Goal: Obtain resource: Obtain resource

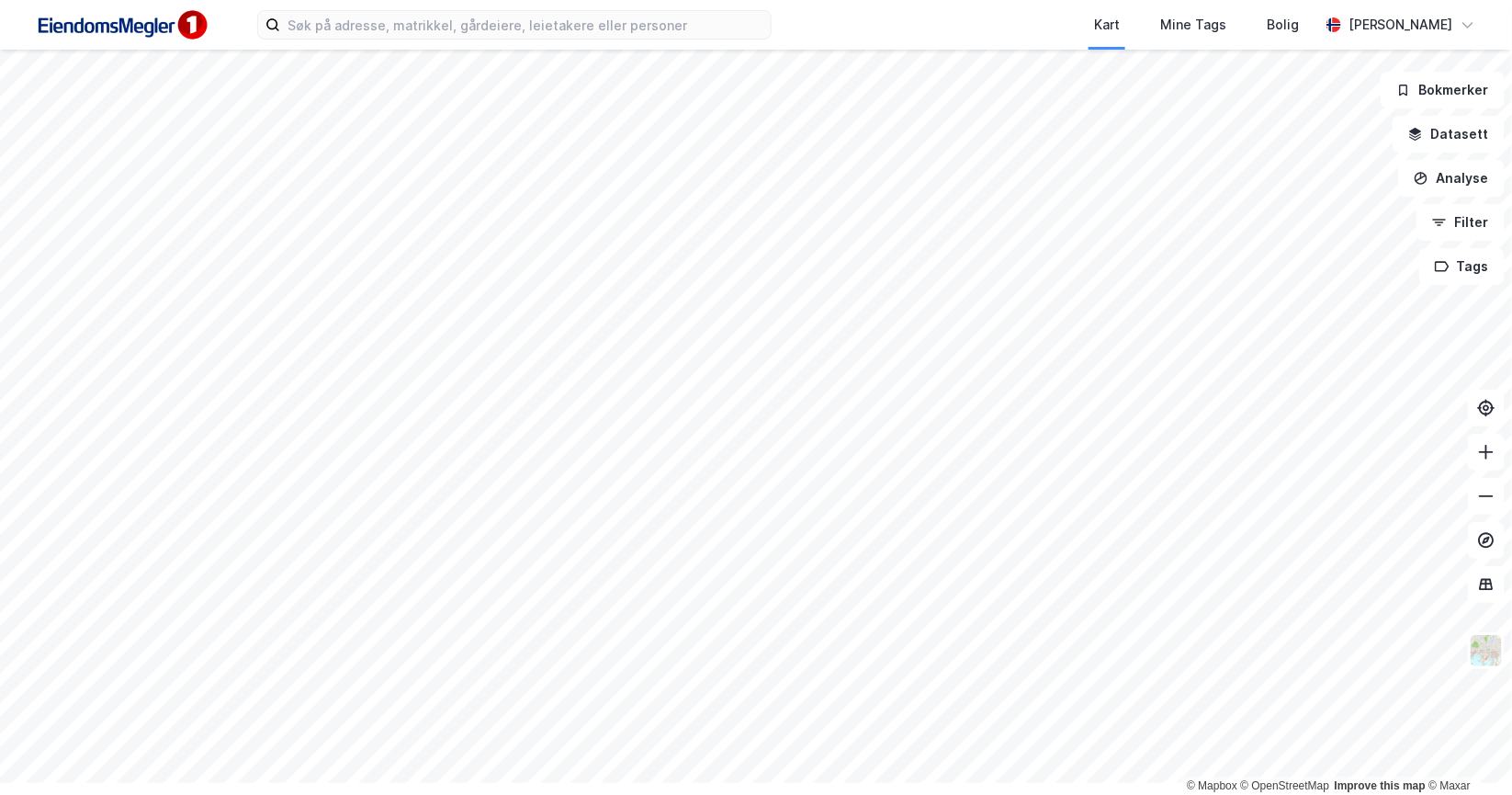
click at [173, 41] on img at bounding box center [121, 26] width 184 height 42
click at [1457, 153] on button "Datasett" at bounding box center [1449, 134] width 112 height 37
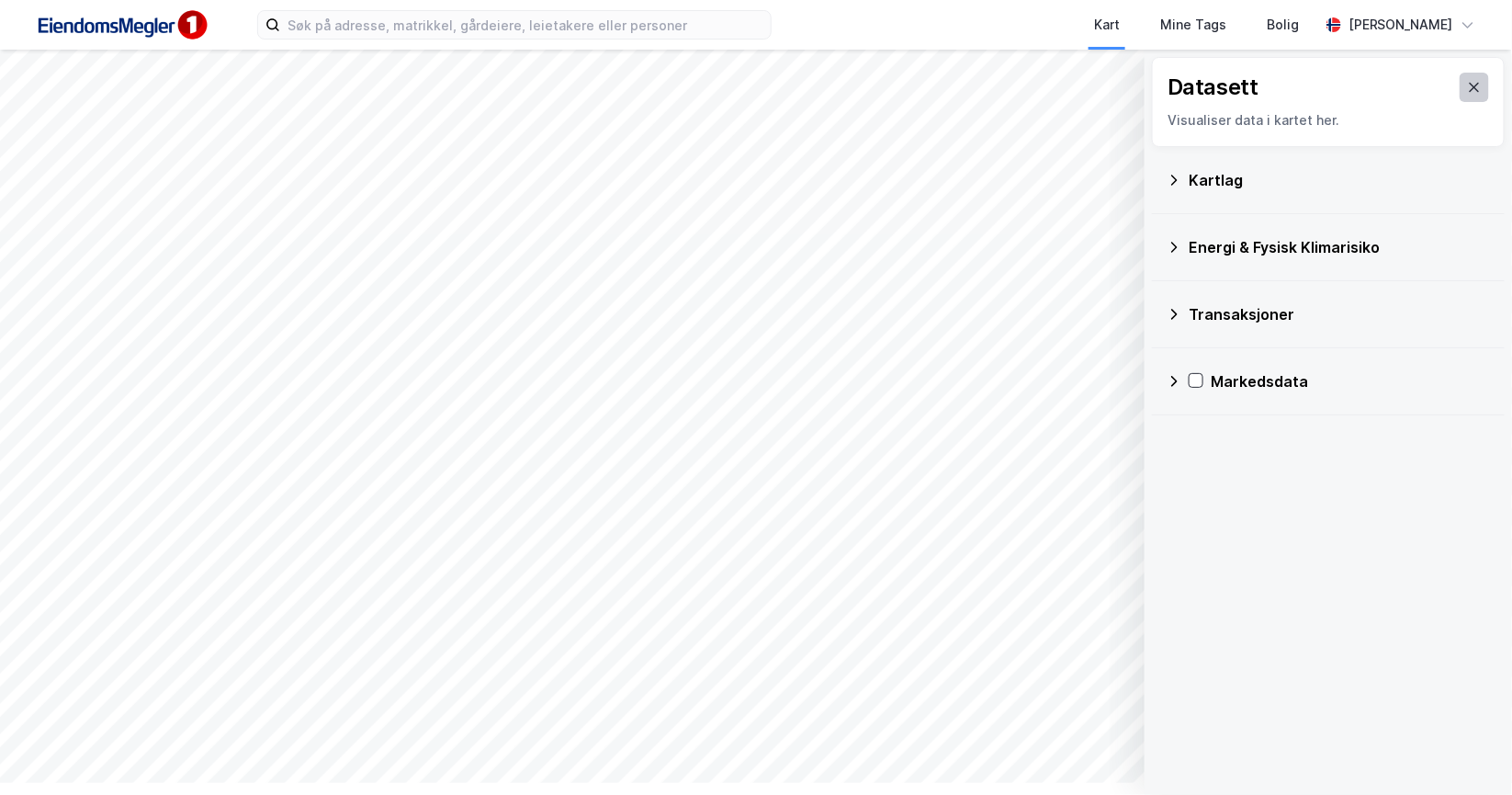
click at [1467, 94] on icon at bounding box center [1474, 87] width 15 height 15
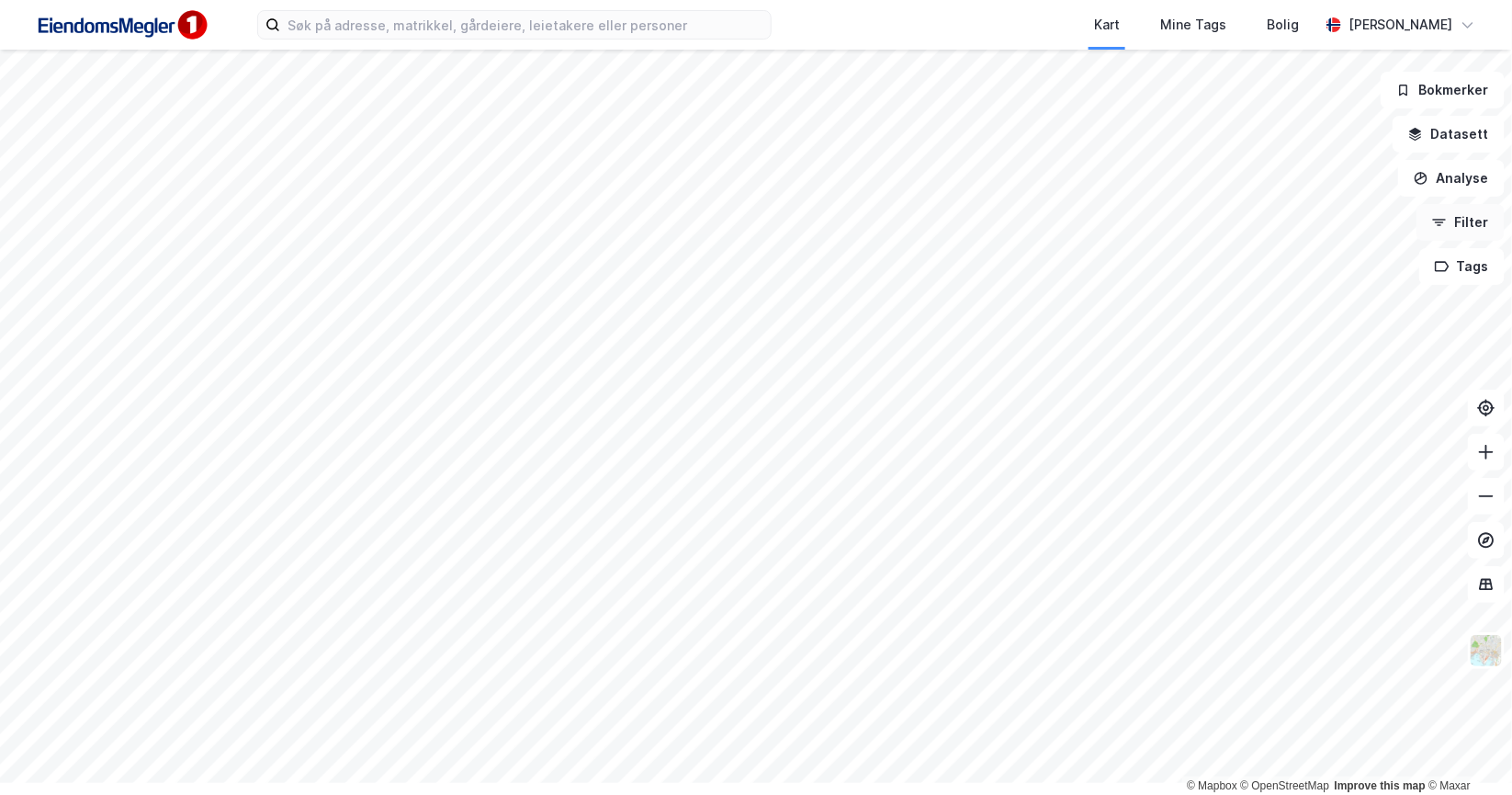
click at [1453, 241] on button "Filter" at bounding box center [1460, 222] width 88 height 37
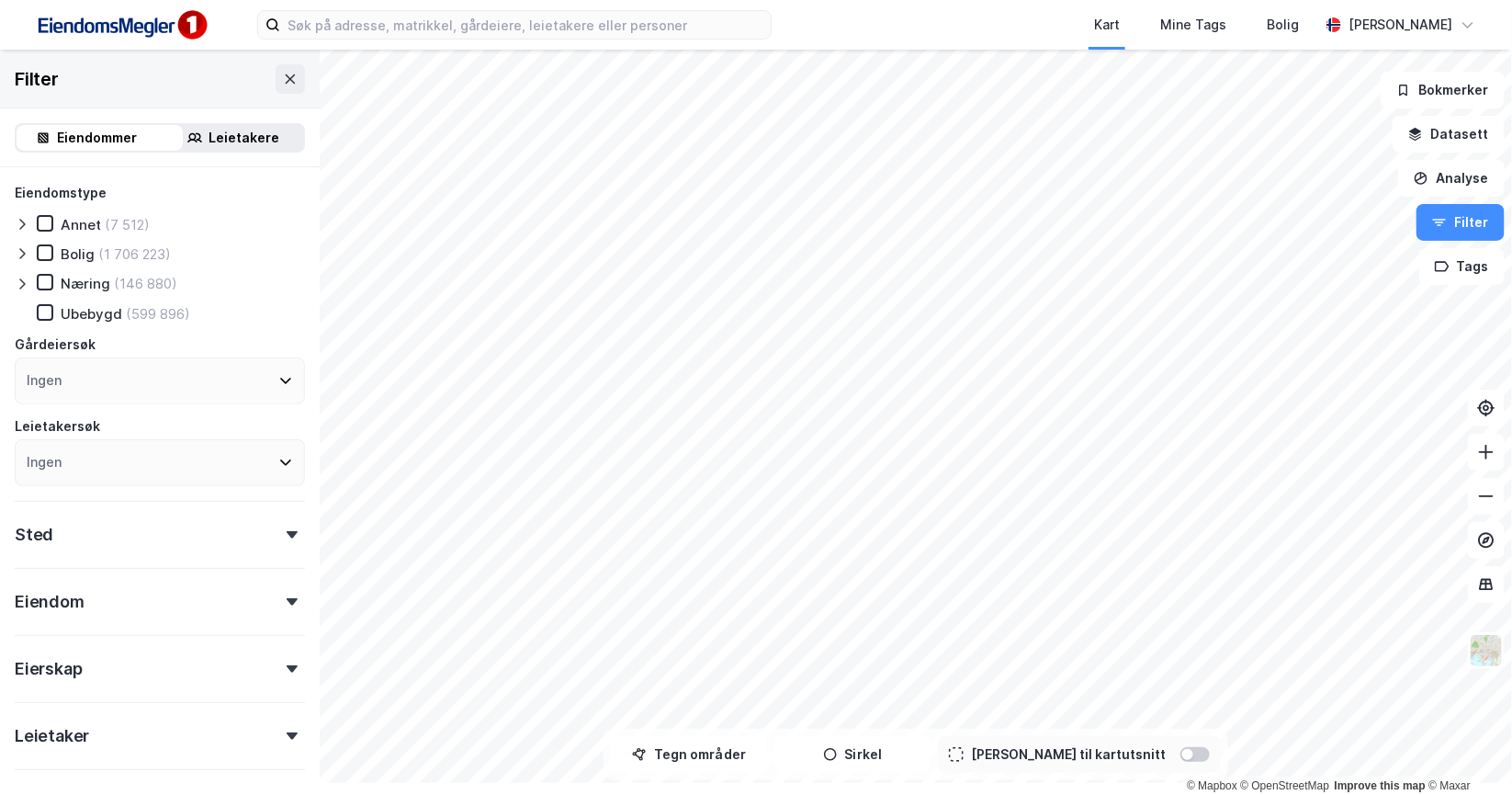
click at [280, 149] on div "Leietakere" at bounding box center [244, 138] width 70 height 22
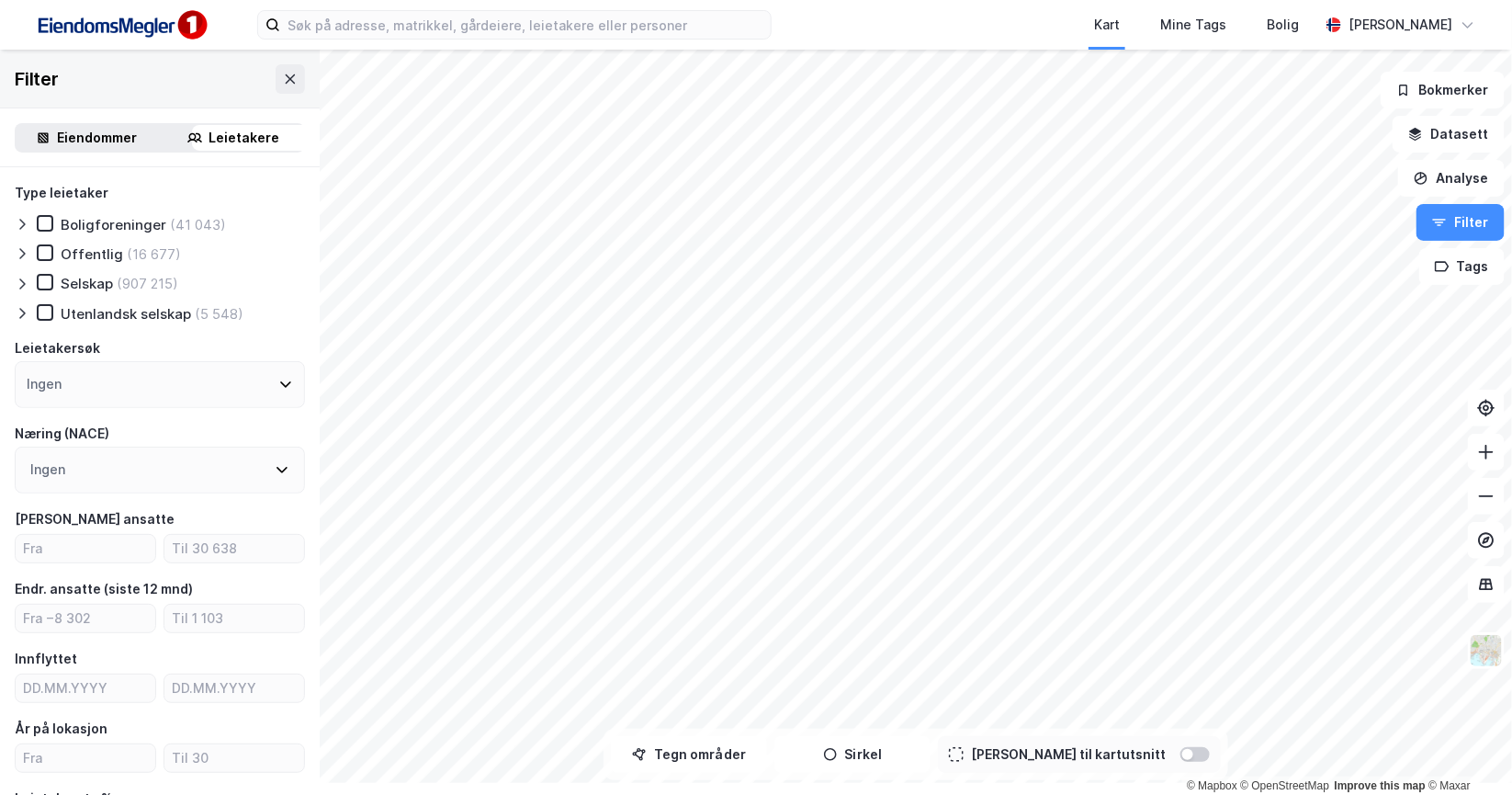
click at [293, 391] on icon at bounding box center [286, 384] width 15 height 15
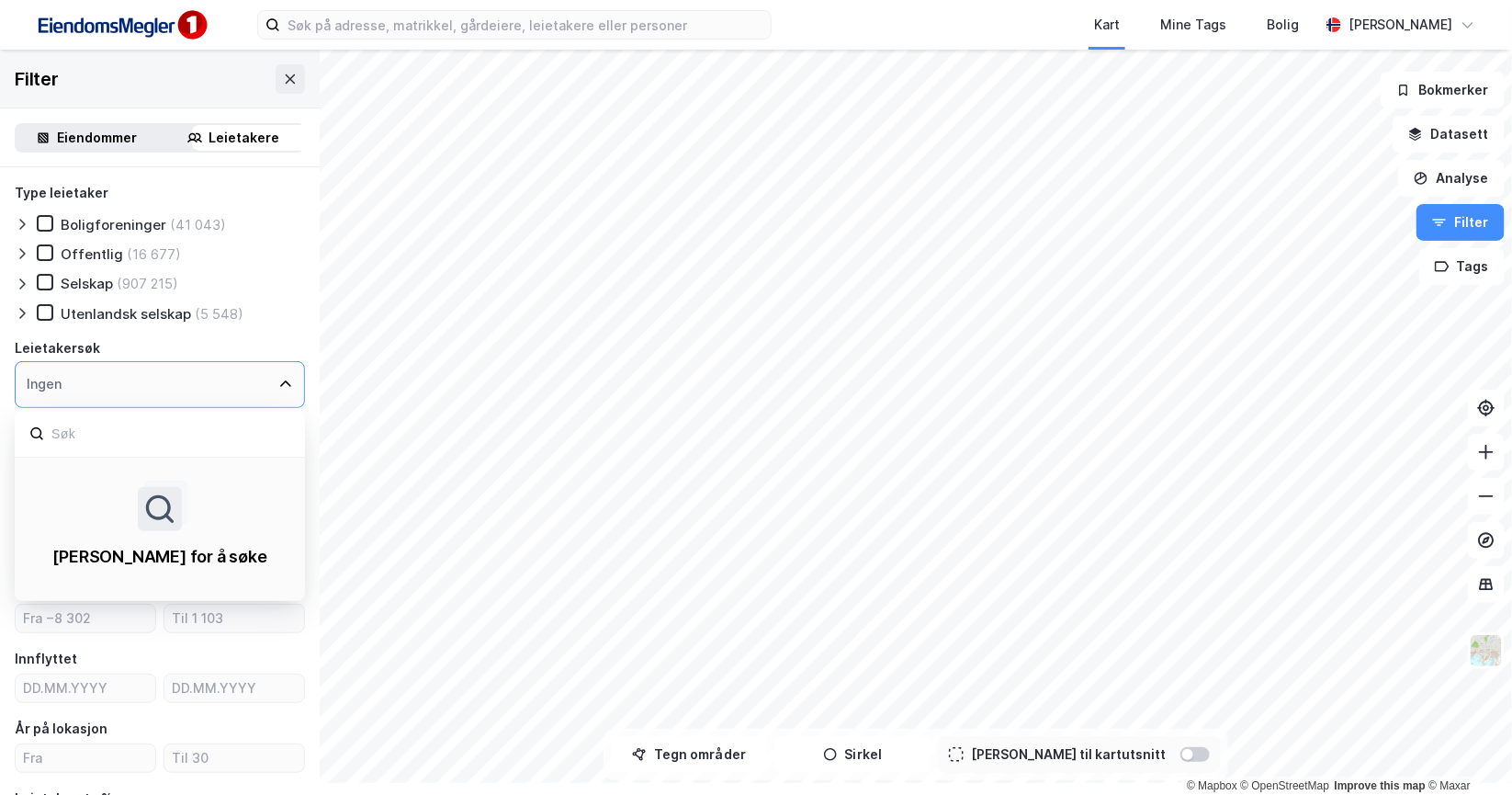
click at [292, 388] on icon at bounding box center [285, 384] width 11 height 6
click at [293, 391] on icon at bounding box center [286, 384] width 15 height 15
click at [305, 323] on div "Utenlandsk selskap (5 548)" at bounding box center [160, 314] width 291 height 19
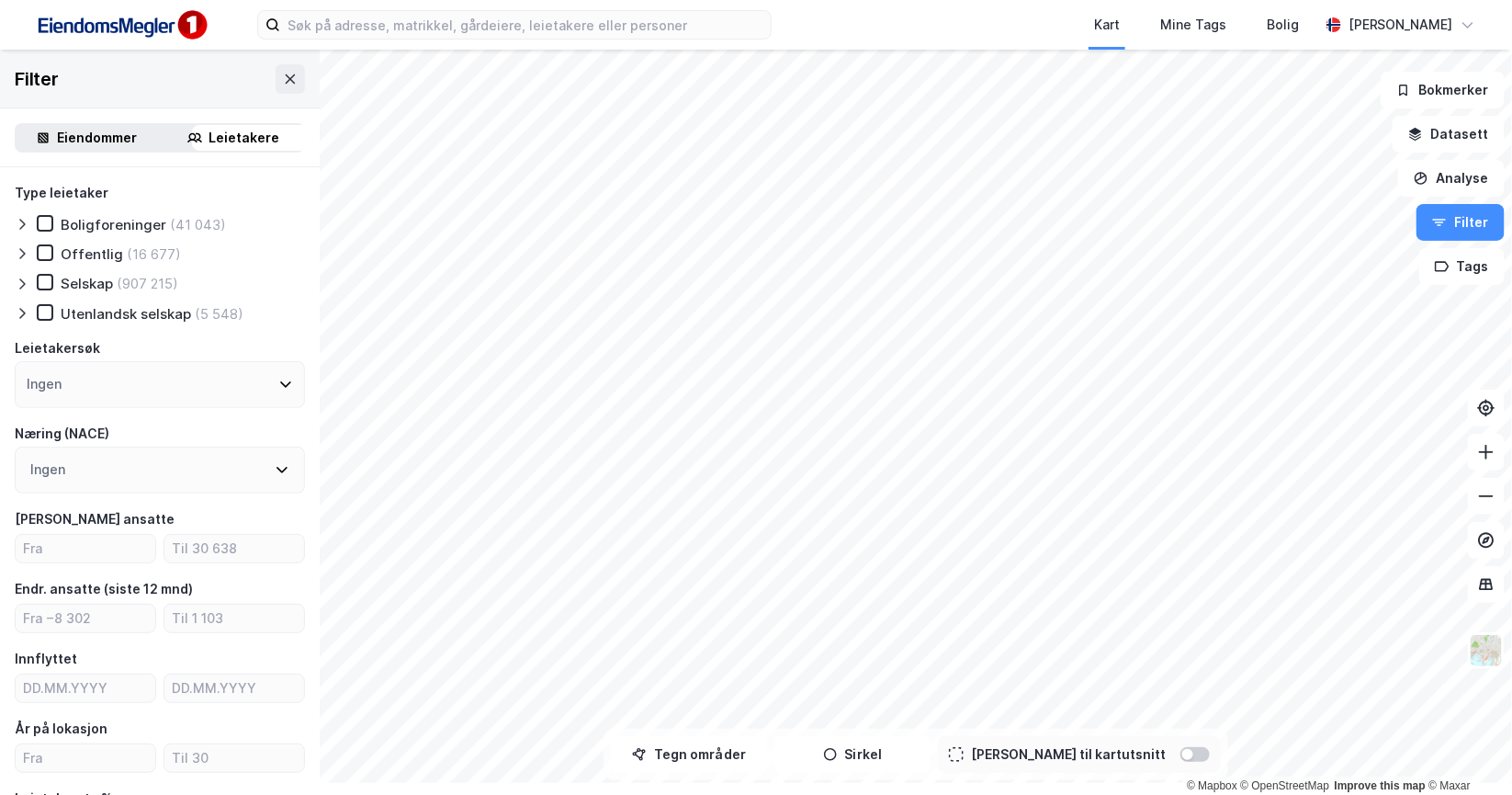
click at [290, 477] on icon at bounding box center [282, 469] width 15 height 15
click at [305, 445] on div "Næring (NACE)" at bounding box center [160, 434] width 291 height 22
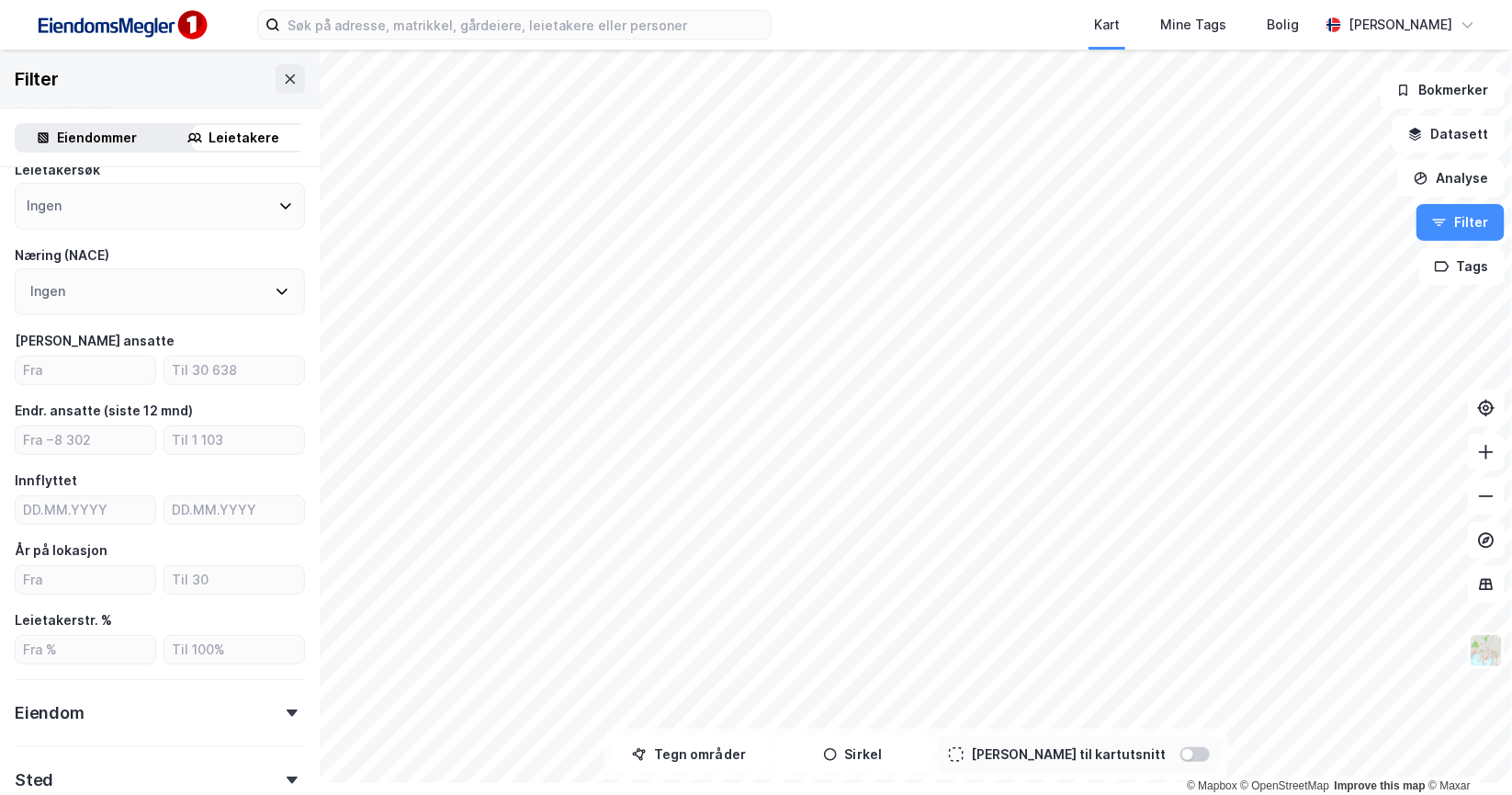
scroll to position [343, 0]
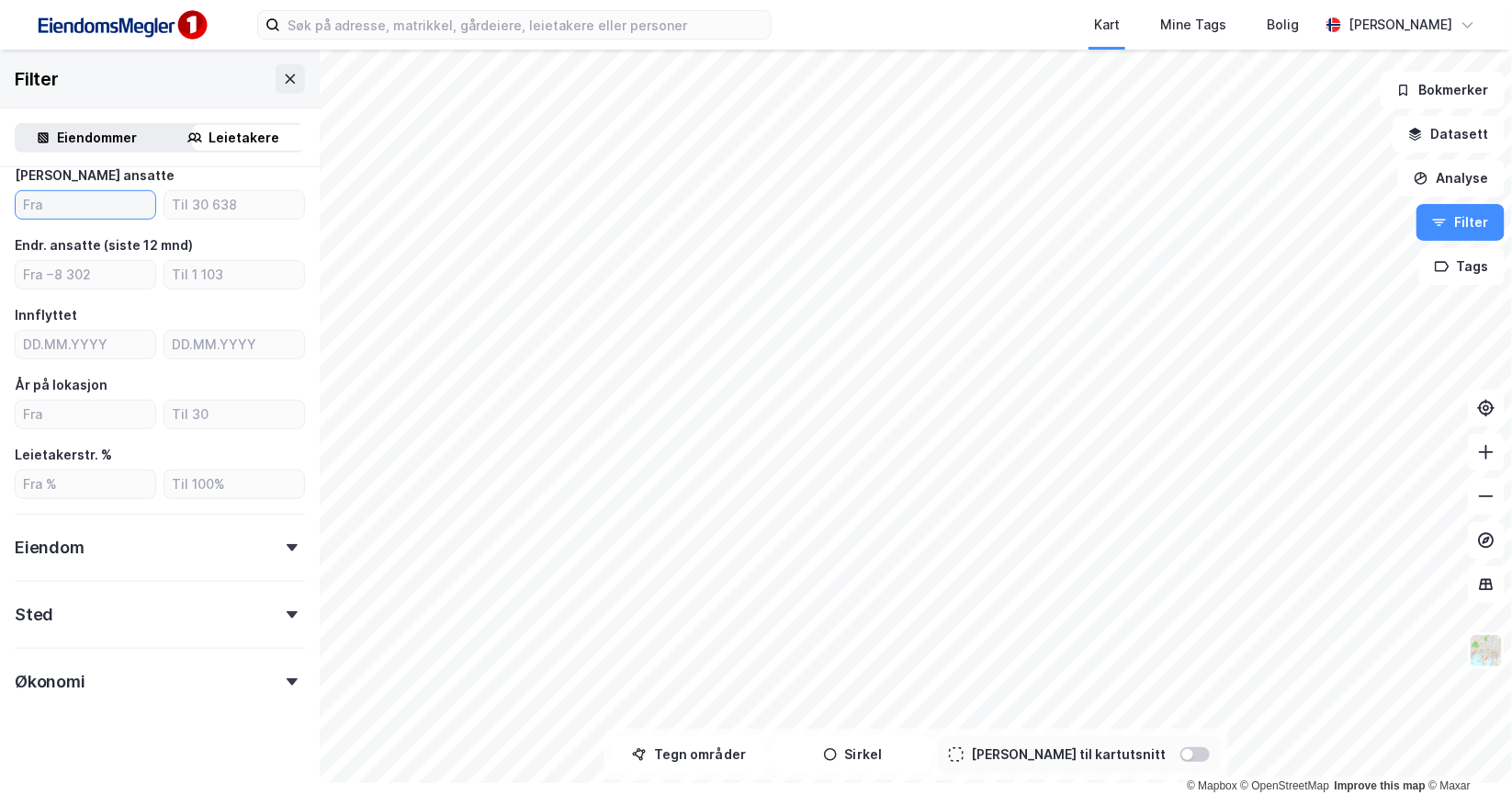
click at [121, 218] on input "number" at bounding box center [85, 205] width 140 height 28
click at [79, 218] on input "number" at bounding box center [85, 205] width 140 height 28
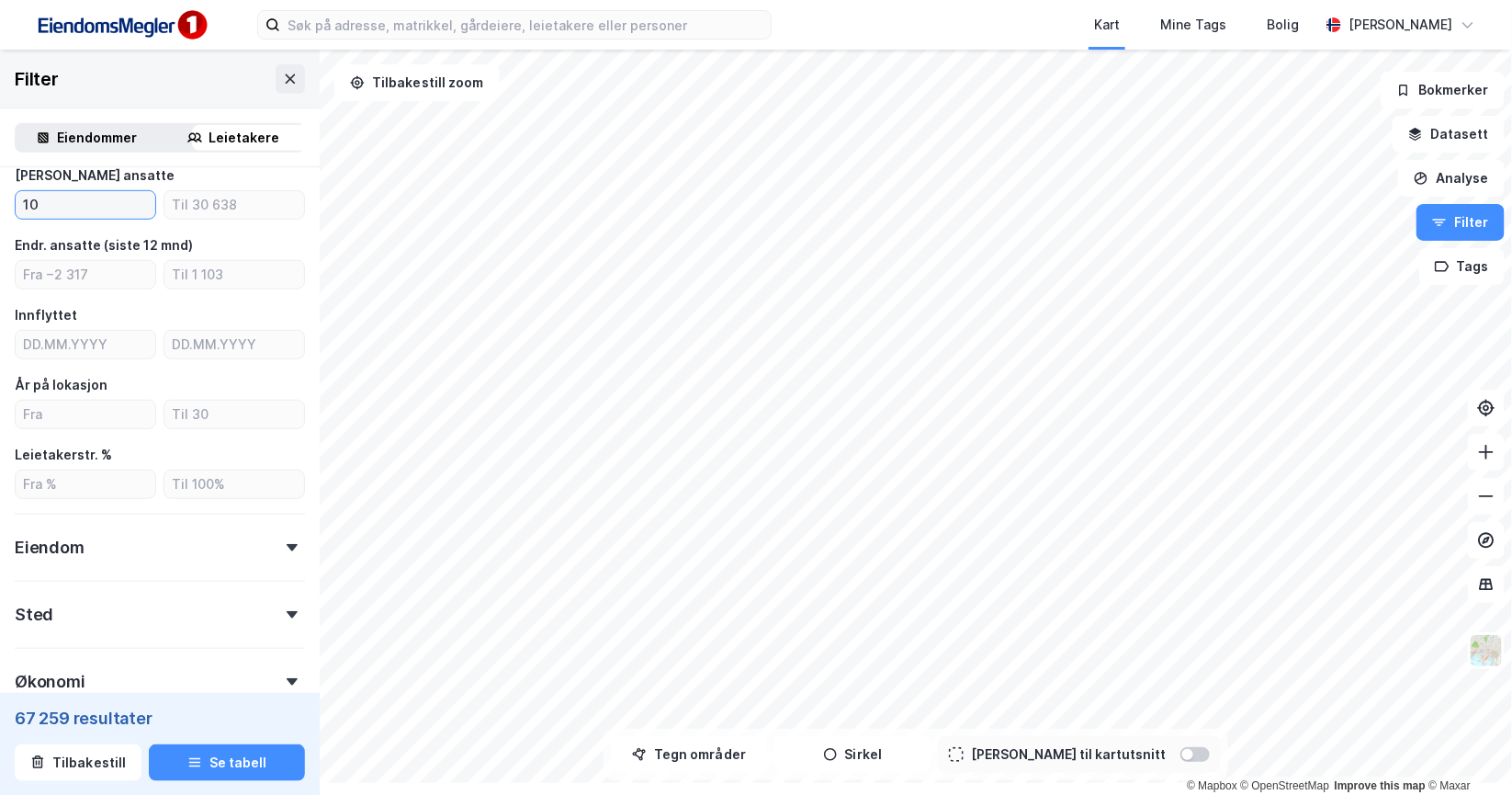
type input "10"
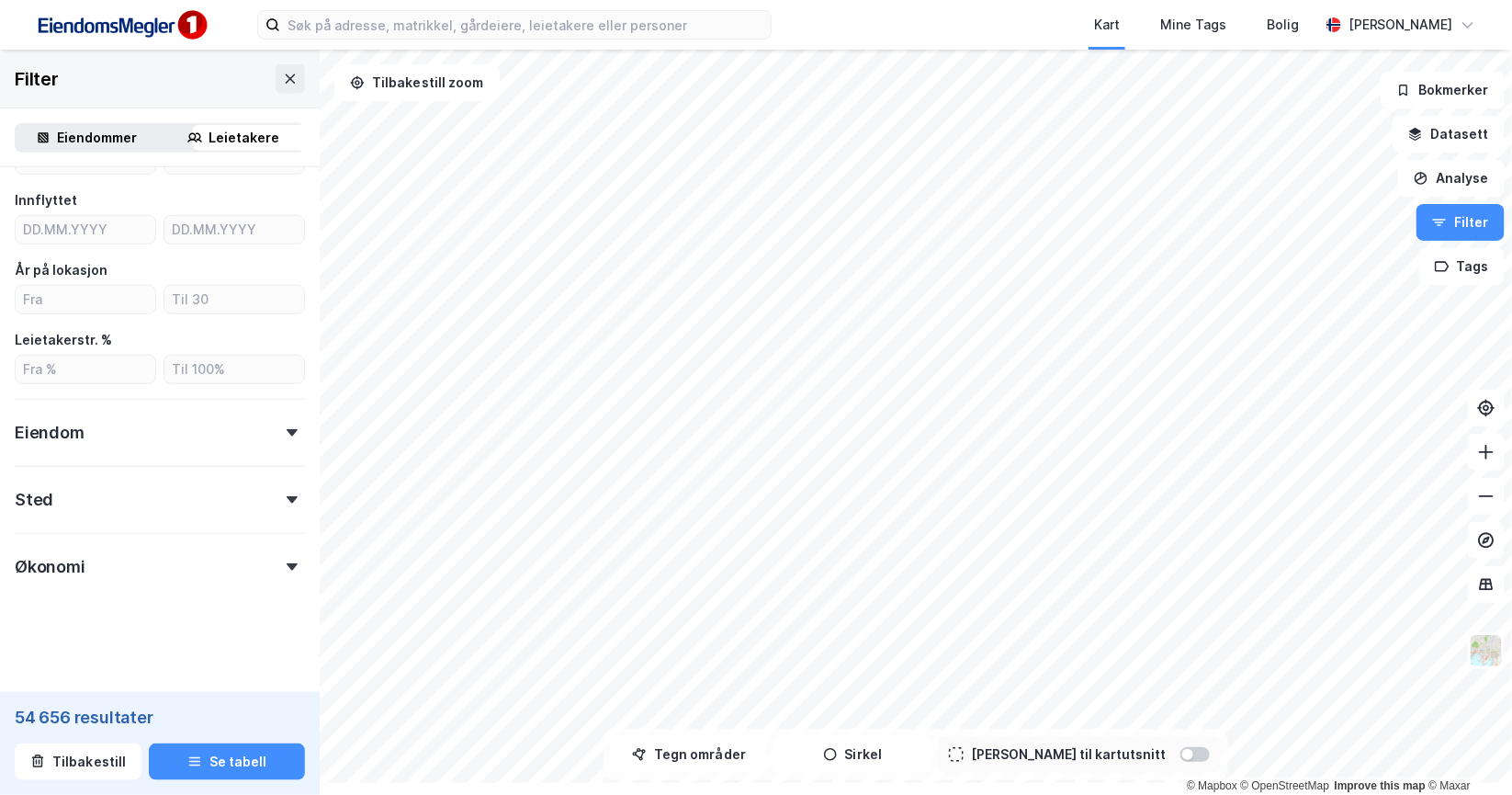
scroll to position [746, 0]
type input "50"
click at [298, 496] on icon at bounding box center [292, 499] width 11 height 7
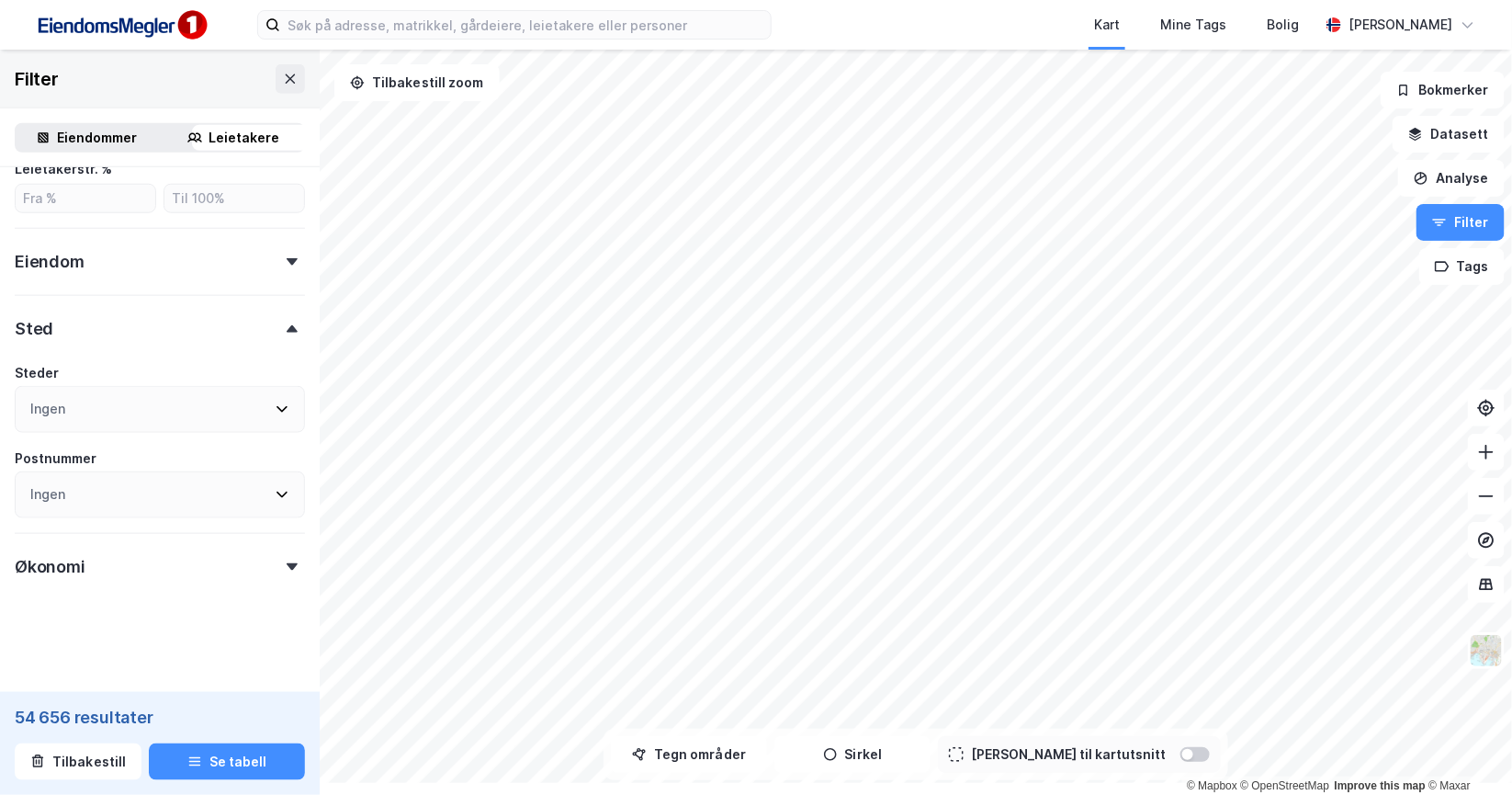
click at [127, 433] on div "Ingen" at bounding box center [160, 409] width 291 height 47
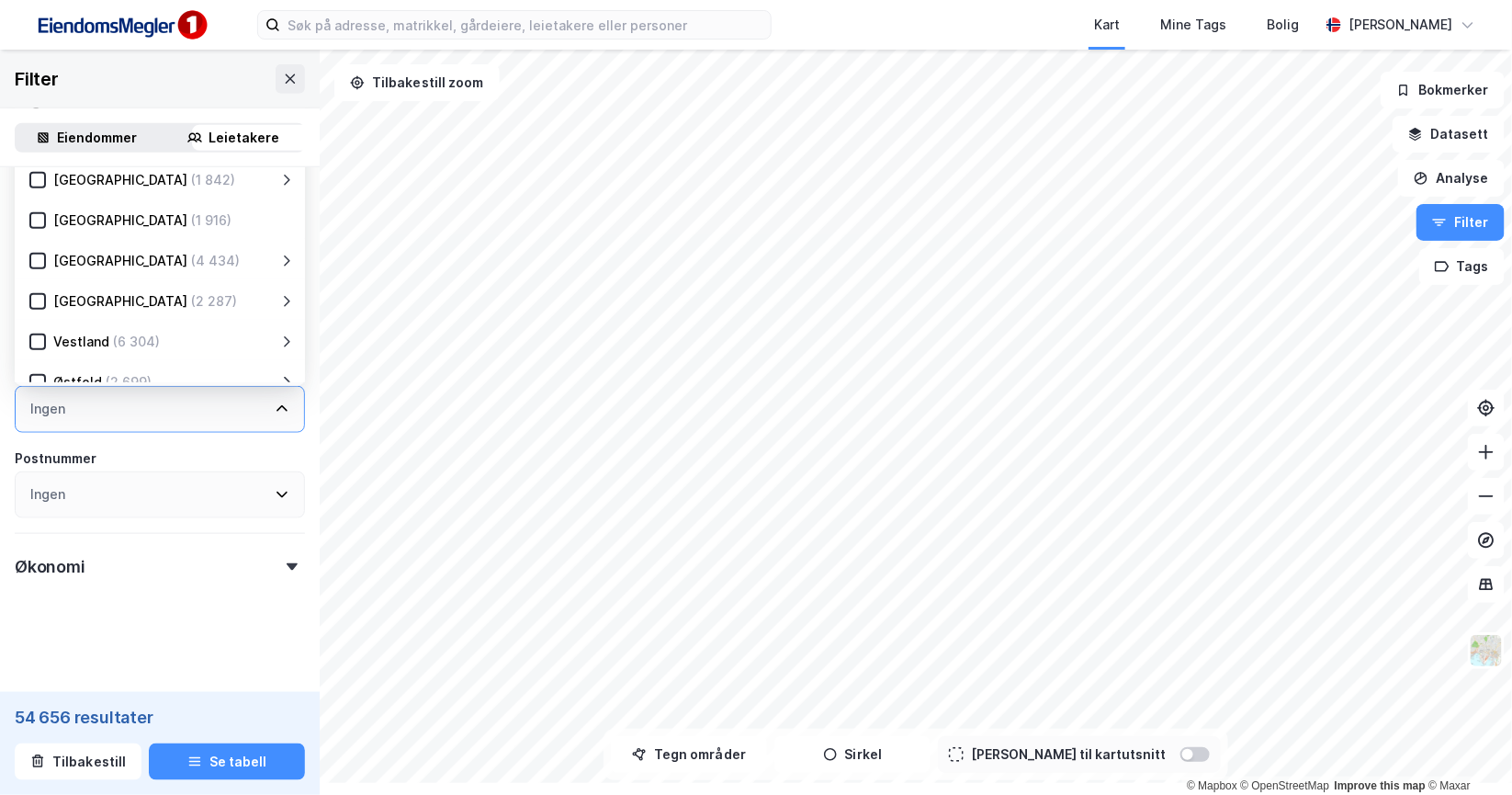
scroll to position [453, 0]
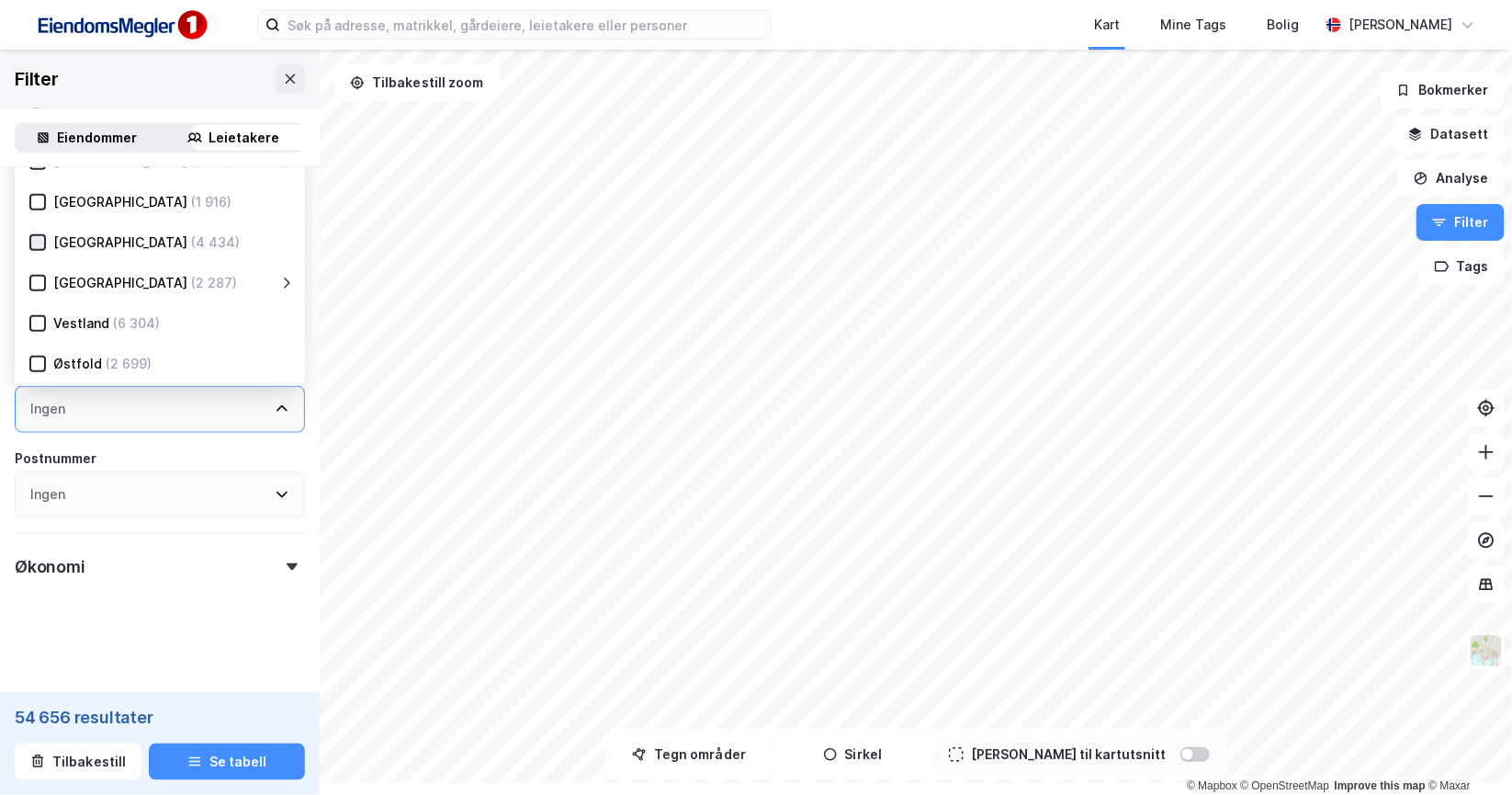
click at [44, 249] on icon at bounding box center [37, 242] width 13 height 13
click at [235, 420] on div "Heimdal , [GEOGRAPHIC_DATA] ... [GEOGRAPHIC_DATA] , [GEOGRAPHIC_DATA] , [GEOGRA…" at bounding box center [133, 409] width 204 height 22
click at [290, 487] on icon at bounding box center [282, 494] width 15 height 15
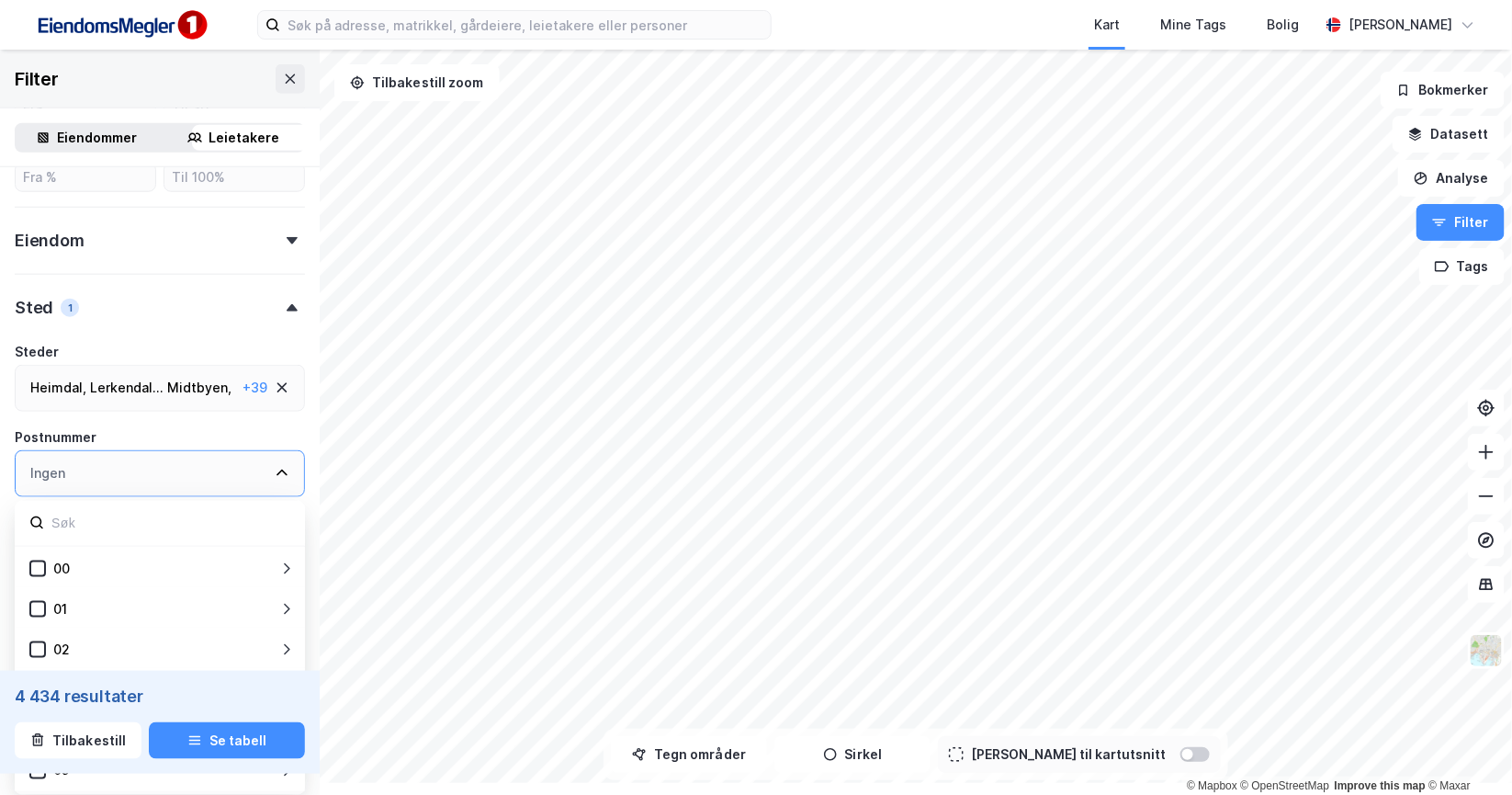
click at [290, 465] on icon at bounding box center [282, 472] width 15 height 15
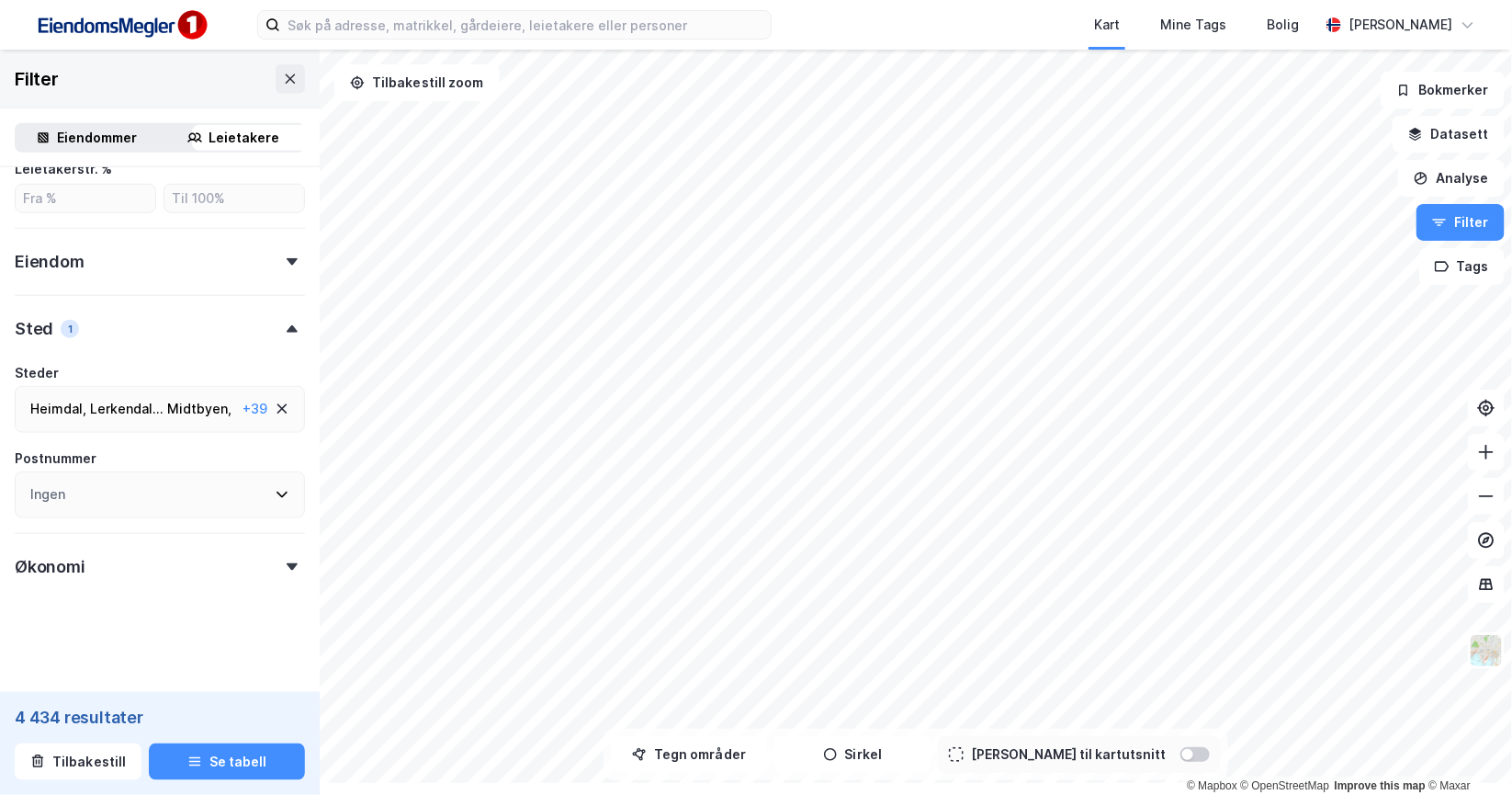
click at [267, 398] on div "+ 39" at bounding box center [254, 409] width 25 height 22
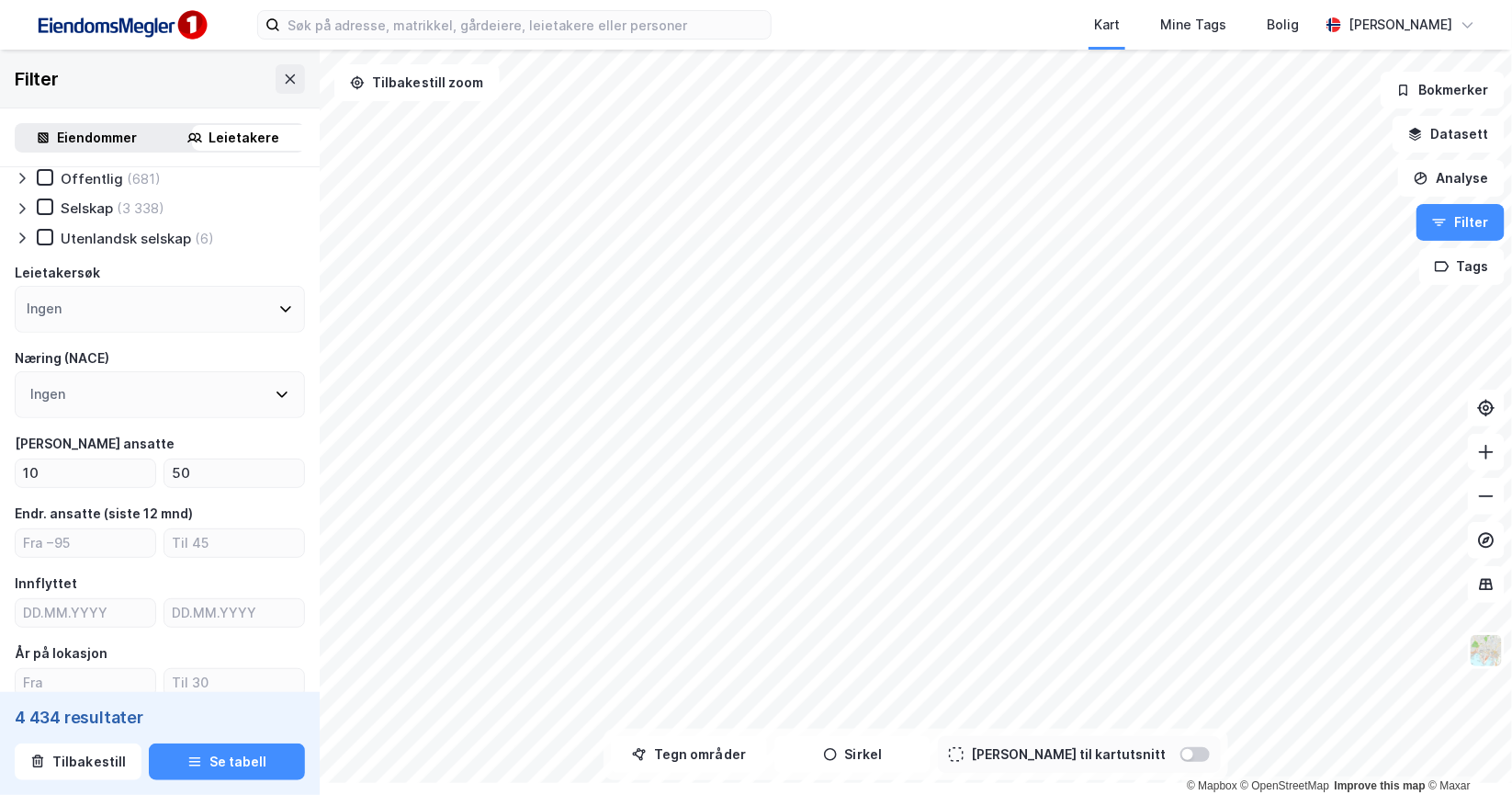
scroll to position [0, 0]
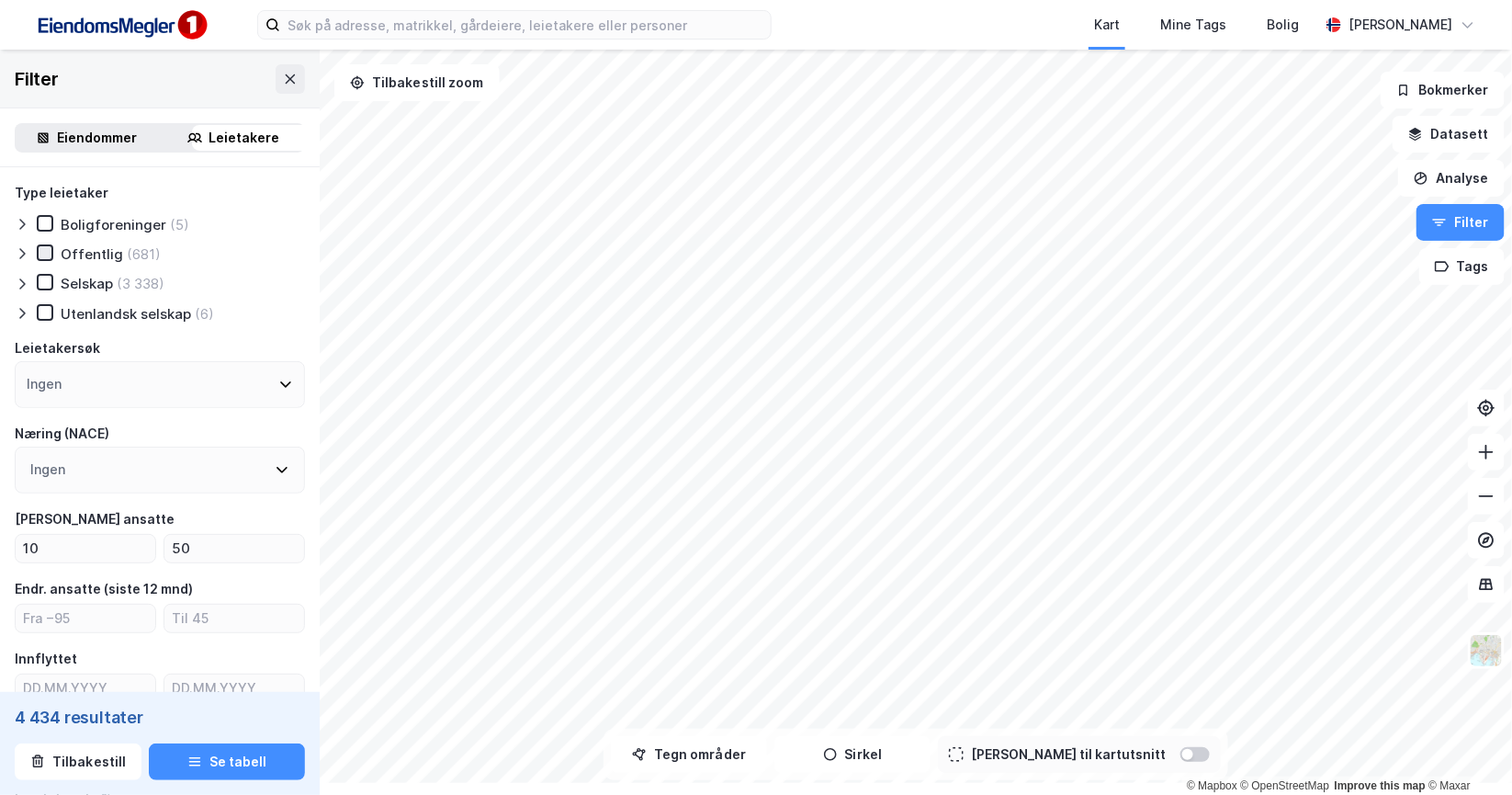
drag, startPoint x: 61, startPoint y: 312, endPoint x: 59, endPoint y: 322, distance: 10.2
click at [52, 259] on icon at bounding box center [45, 252] width 13 height 13
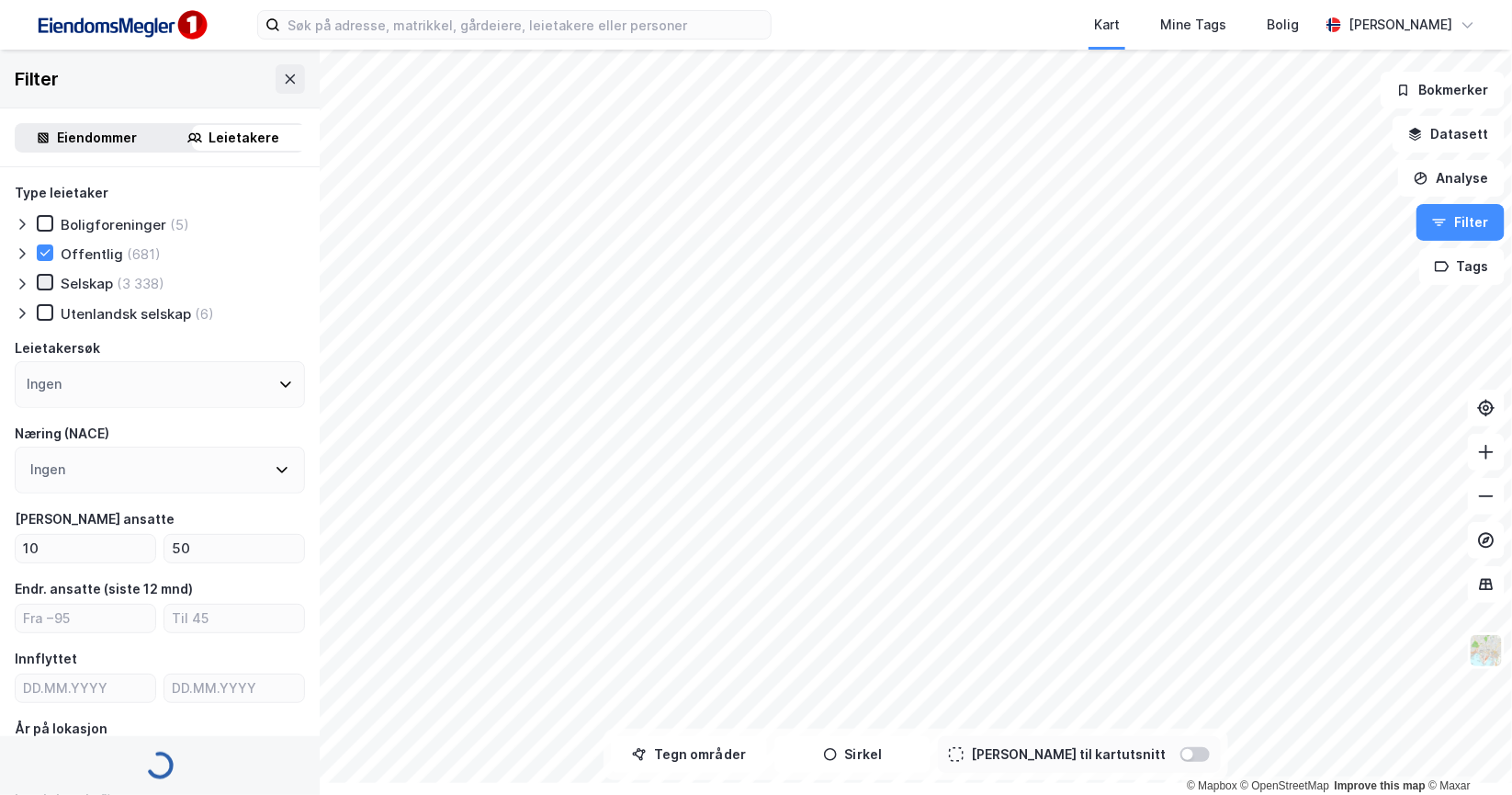
click at [52, 289] on icon at bounding box center [45, 282] width 13 height 13
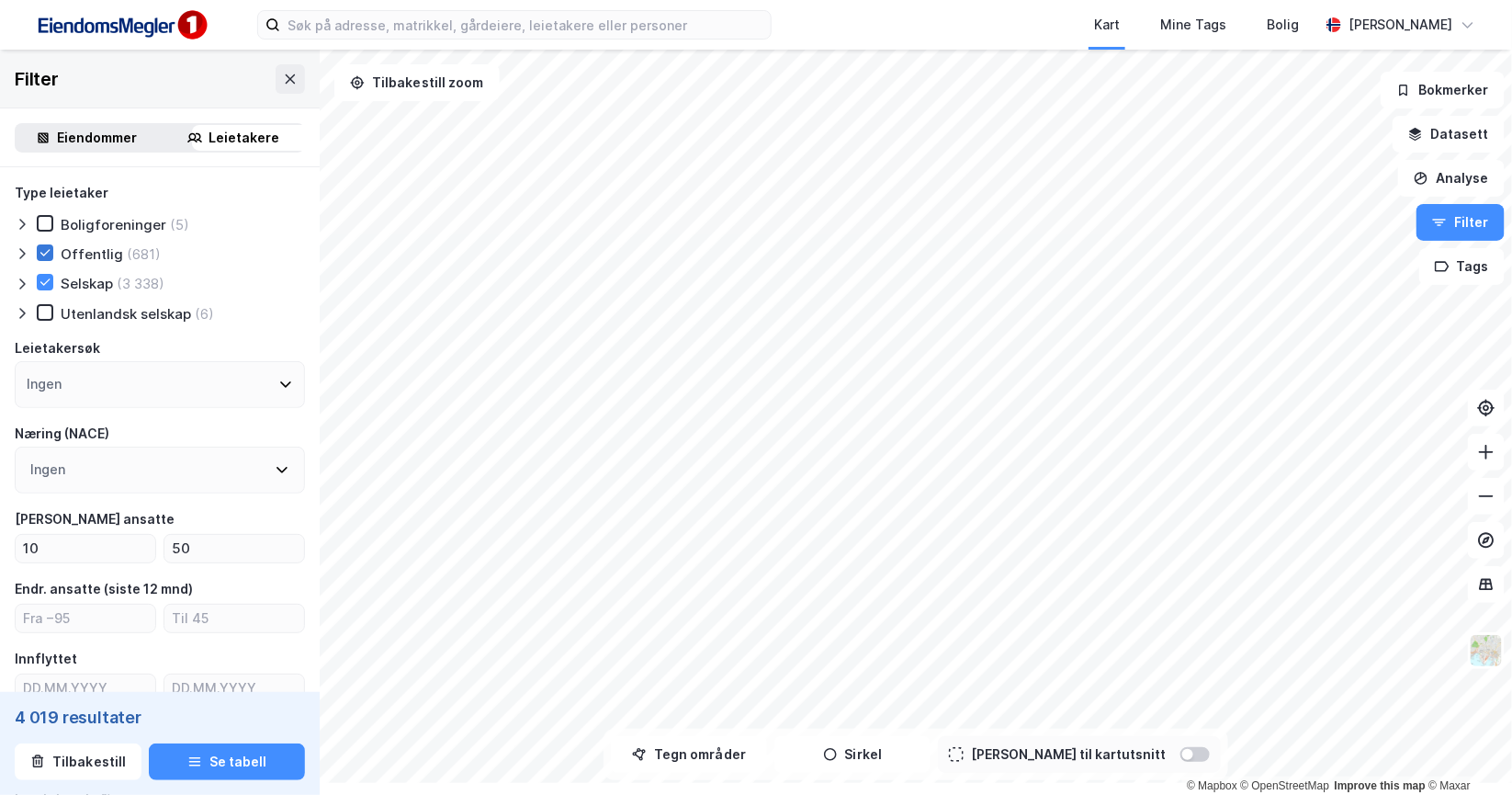
click at [52, 259] on icon at bounding box center [45, 252] width 13 height 13
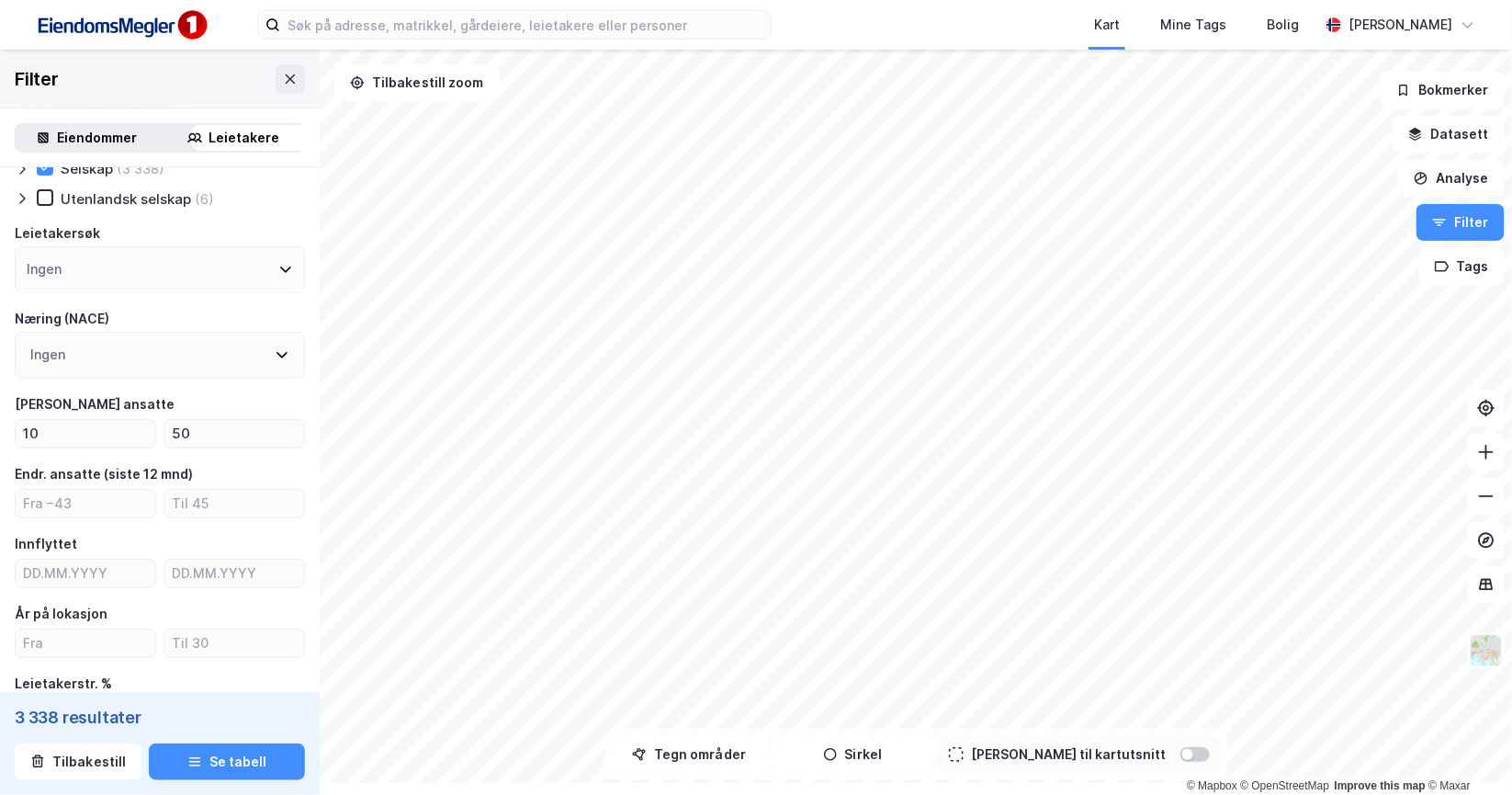
scroll to position [133, 0]
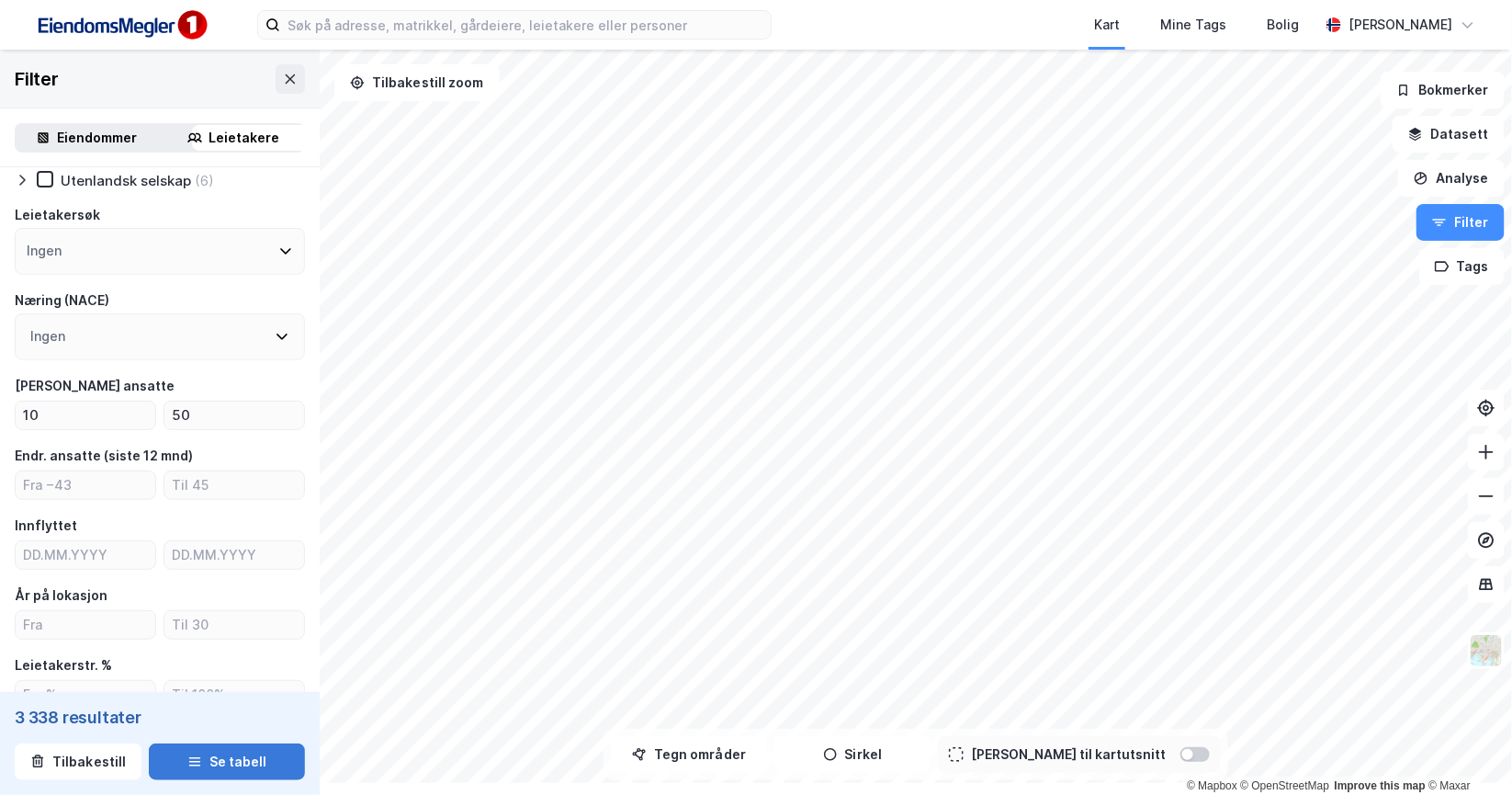
click at [274, 761] on button "Se tabell" at bounding box center [226, 761] width 156 height 37
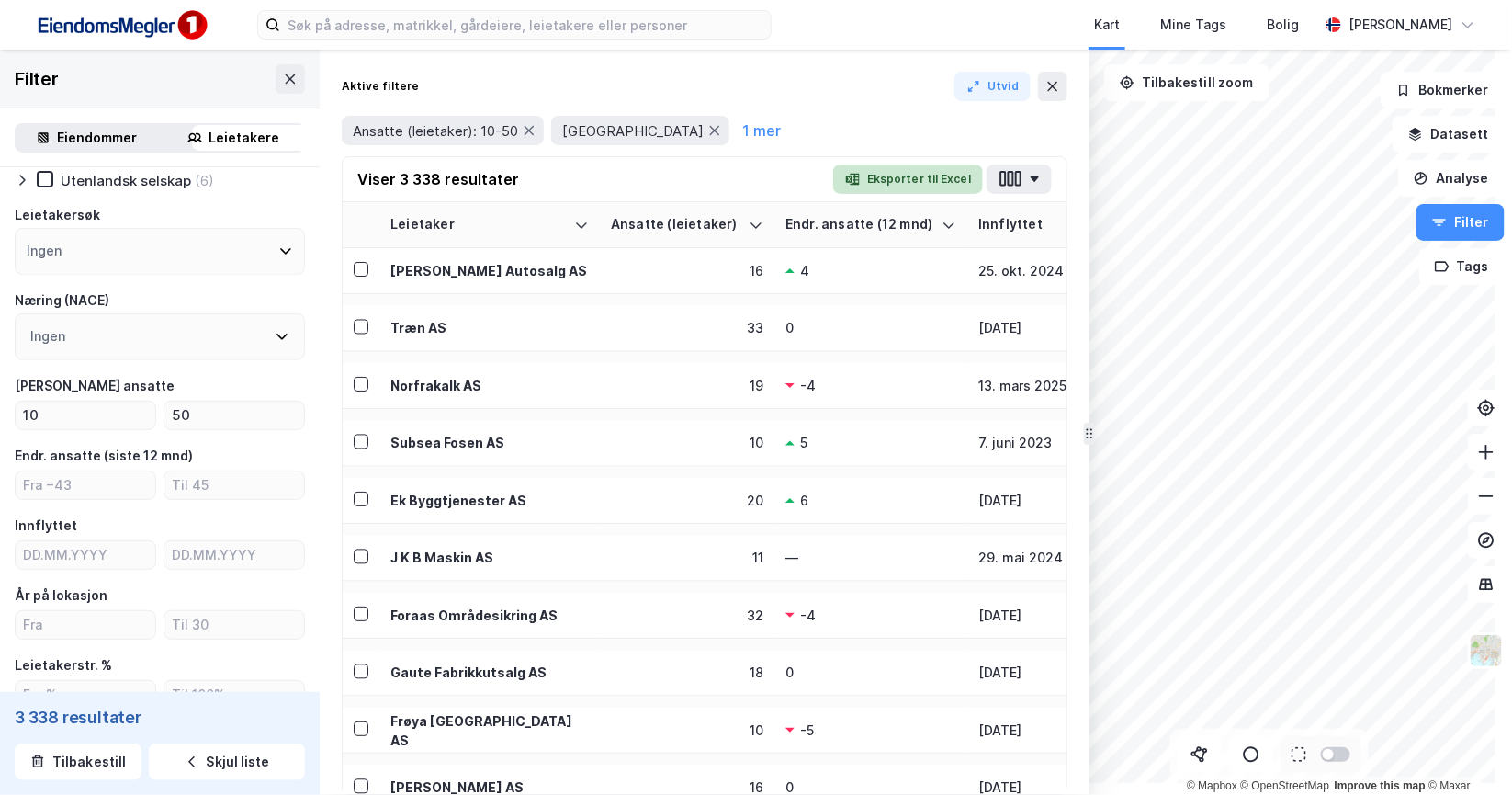
click at [925, 194] on button "Eksporter til Excel" at bounding box center [908, 180] width 150 height 30
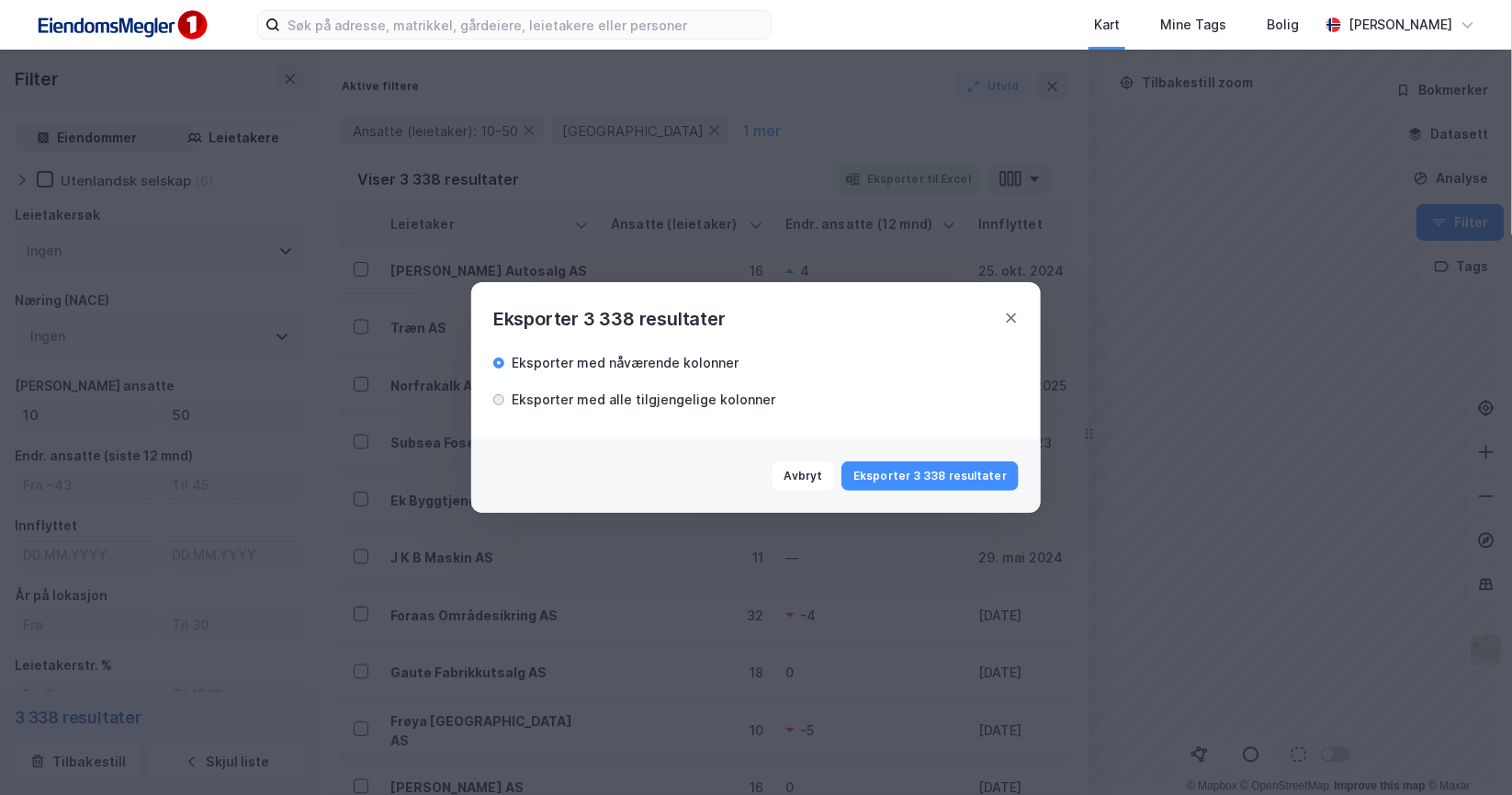
click at [493, 403] on div "Eksporter med alle tilgjengelige kolonner" at bounding box center [634, 400] width 282 height 22
click at [913, 490] on button "Eksporter 3 338 resultater" at bounding box center [930, 476] width 178 height 30
